Goal: Information Seeking & Learning: Learn about a topic

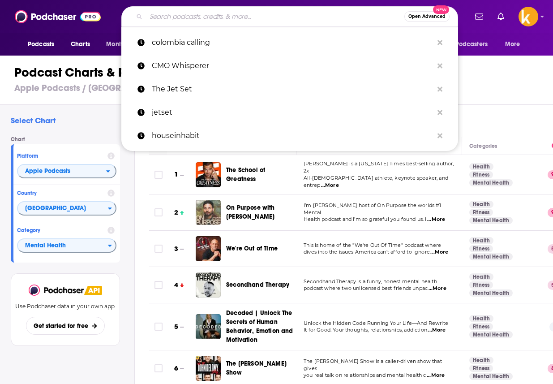
type input "Security Now"
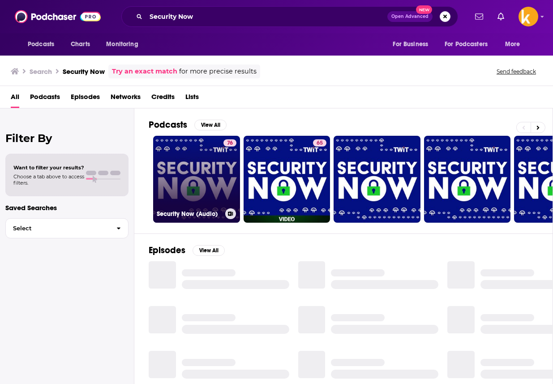
click at [191, 183] on link "76 Security Now (Audio)" at bounding box center [196, 179] width 87 height 87
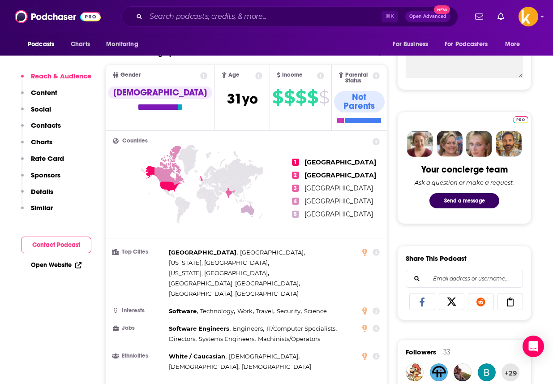
scroll to position [361, 0]
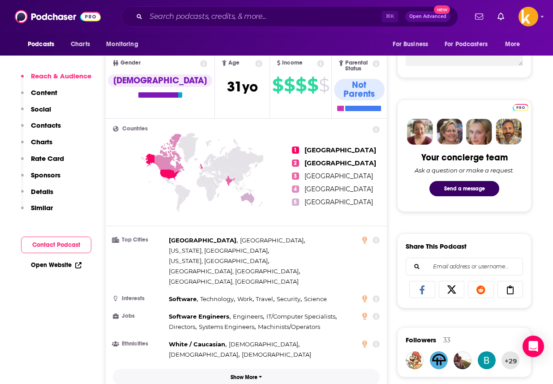
click at [241, 374] on p "Show More" at bounding box center [243, 377] width 27 height 6
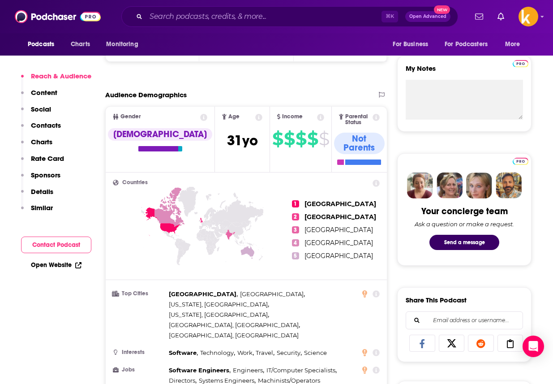
scroll to position [0, 0]
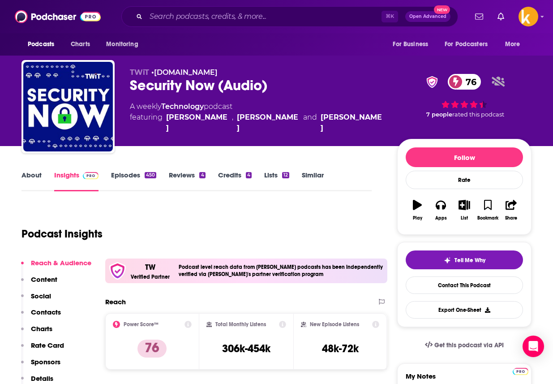
click at [133, 178] on link "Episodes 450" at bounding box center [133, 181] width 45 height 21
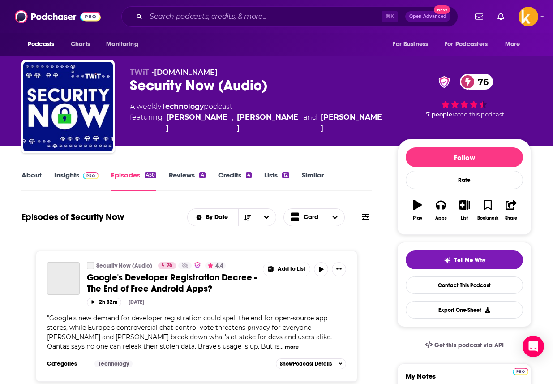
scroll to position [111, 0]
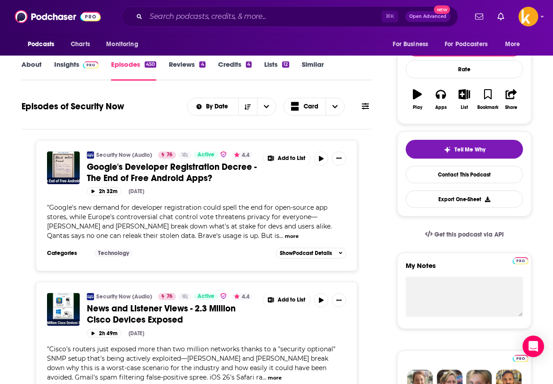
click at [180, 240] on div "Security Now (Audio) 76 Active 4.4 Google's Developer Registration Decree - The…" at bounding box center [196, 198] width 299 height 95
click at [285, 234] on button "more" at bounding box center [292, 236] width 14 height 8
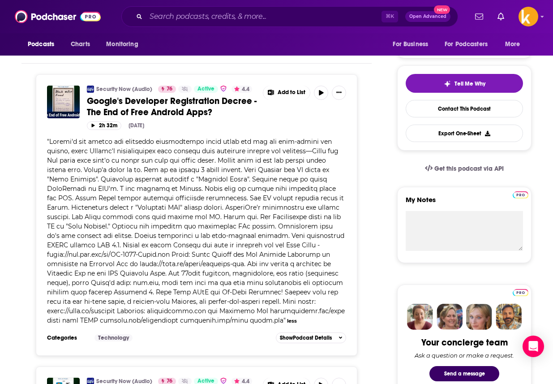
scroll to position [177, 0]
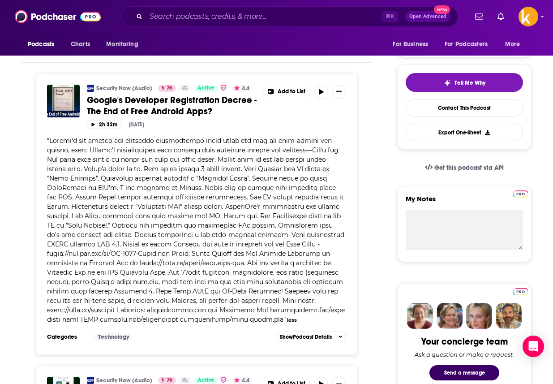
click at [109, 142] on span at bounding box center [196, 229] width 298 height 187
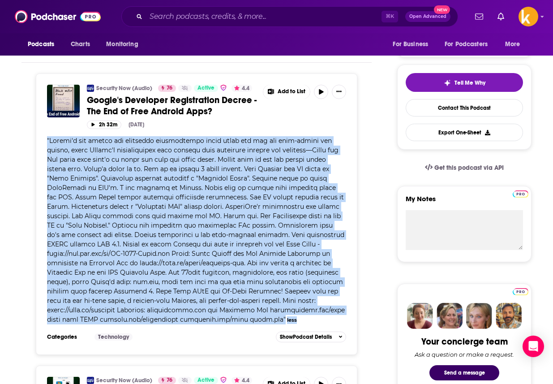
click at [109, 142] on span at bounding box center [196, 229] width 298 height 187
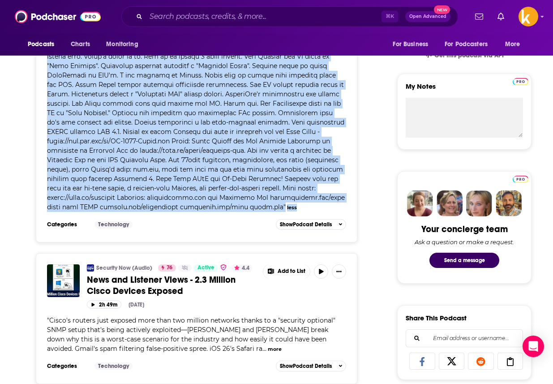
scroll to position [294, 0]
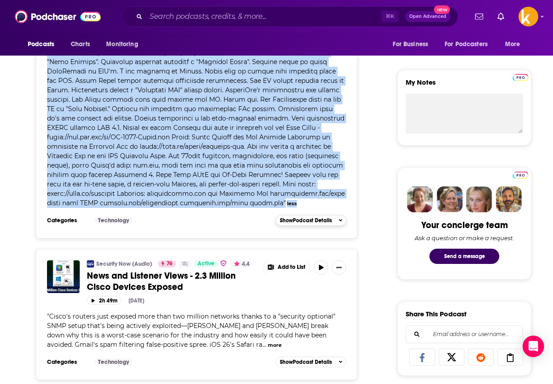
click at [310, 215] on button "Show Podcast Details" at bounding box center [311, 220] width 71 height 11
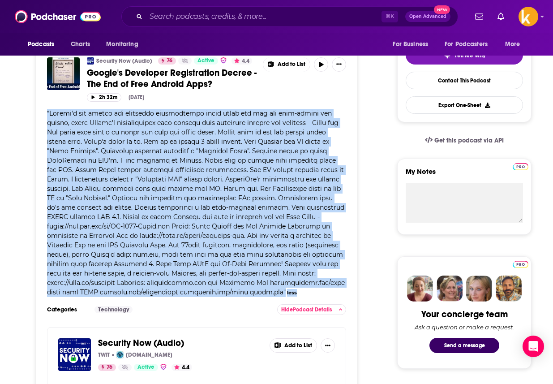
scroll to position [108, 0]
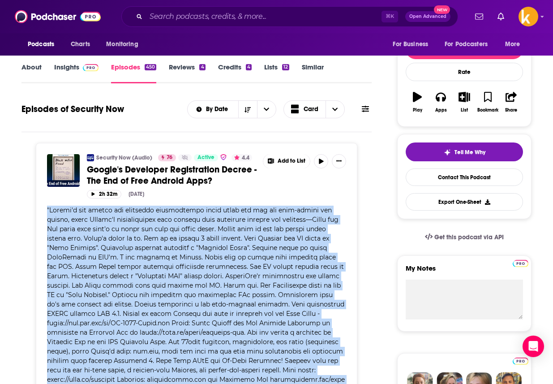
click at [208, 250] on span at bounding box center [196, 299] width 298 height 187
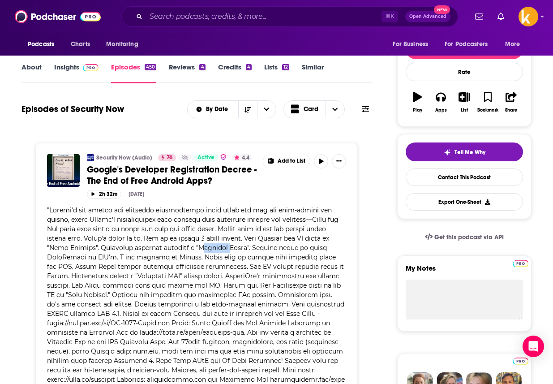
click at [208, 250] on span at bounding box center [196, 299] width 298 height 187
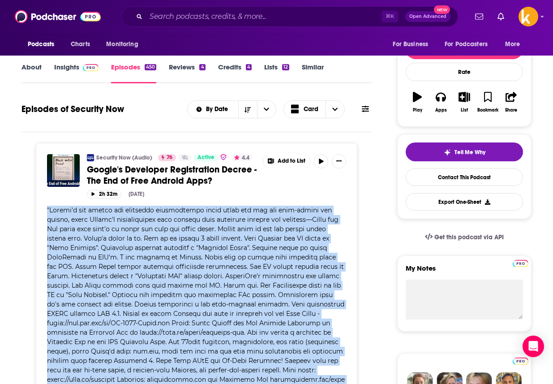
click at [208, 250] on span at bounding box center [196, 299] width 298 height 187
click at [76, 173] on img "Google's Developer Registration Decree - The End of Free Android Apps?" at bounding box center [63, 170] width 33 height 33
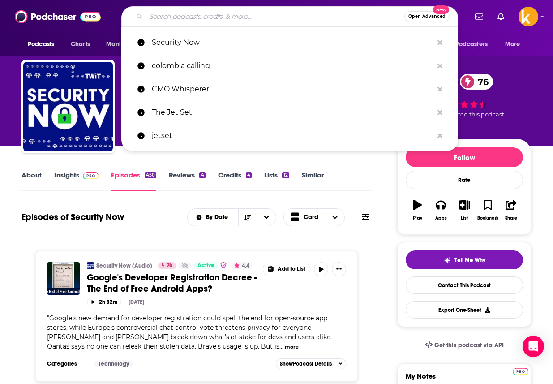
click at [217, 13] on input "Search podcasts, credits, & more..." at bounding box center [275, 16] width 258 height 14
paste input "Daily Cyber Threat Brie"
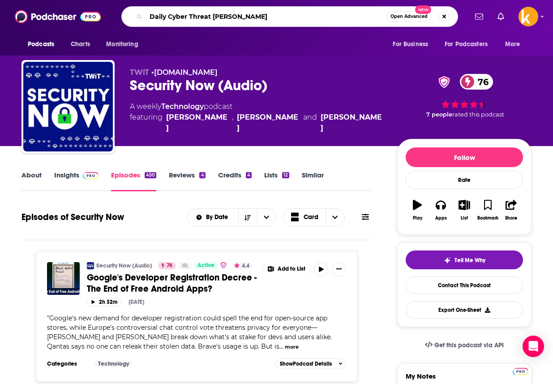
type input "Daily Cyber Threat Brief"
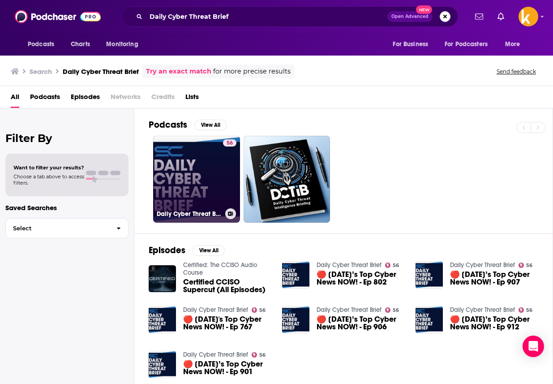
click at [185, 176] on link "56 Daily Cyber Threat Brief" at bounding box center [196, 179] width 87 height 87
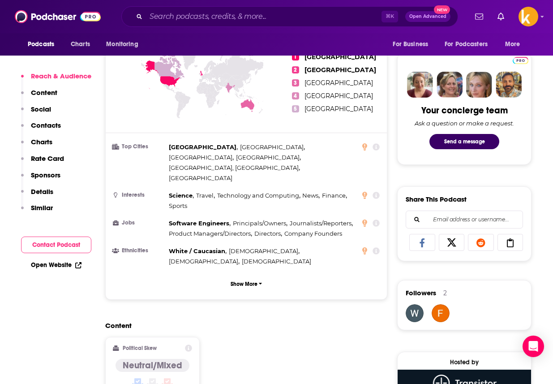
scroll to position [464, 0]
